Goal: Task Accomplishment & Management: Manage account settings

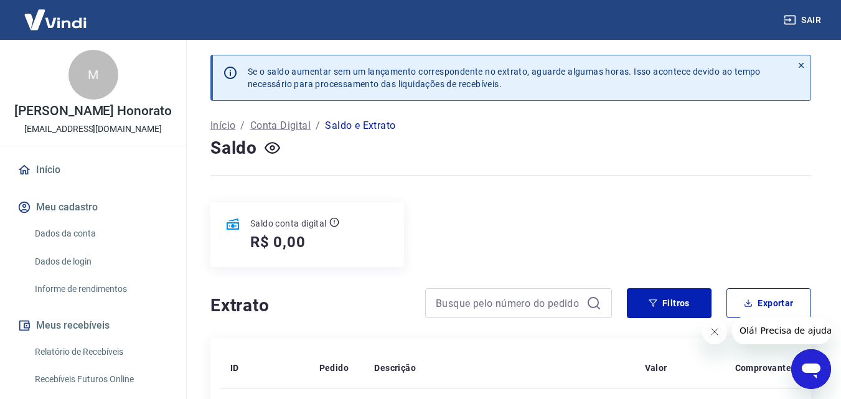
click at [61, 172] on link "Início" at bounding box center [93, 169] width 156 height 27
